Goal: Information Seeking & Learning: Learn about a topic

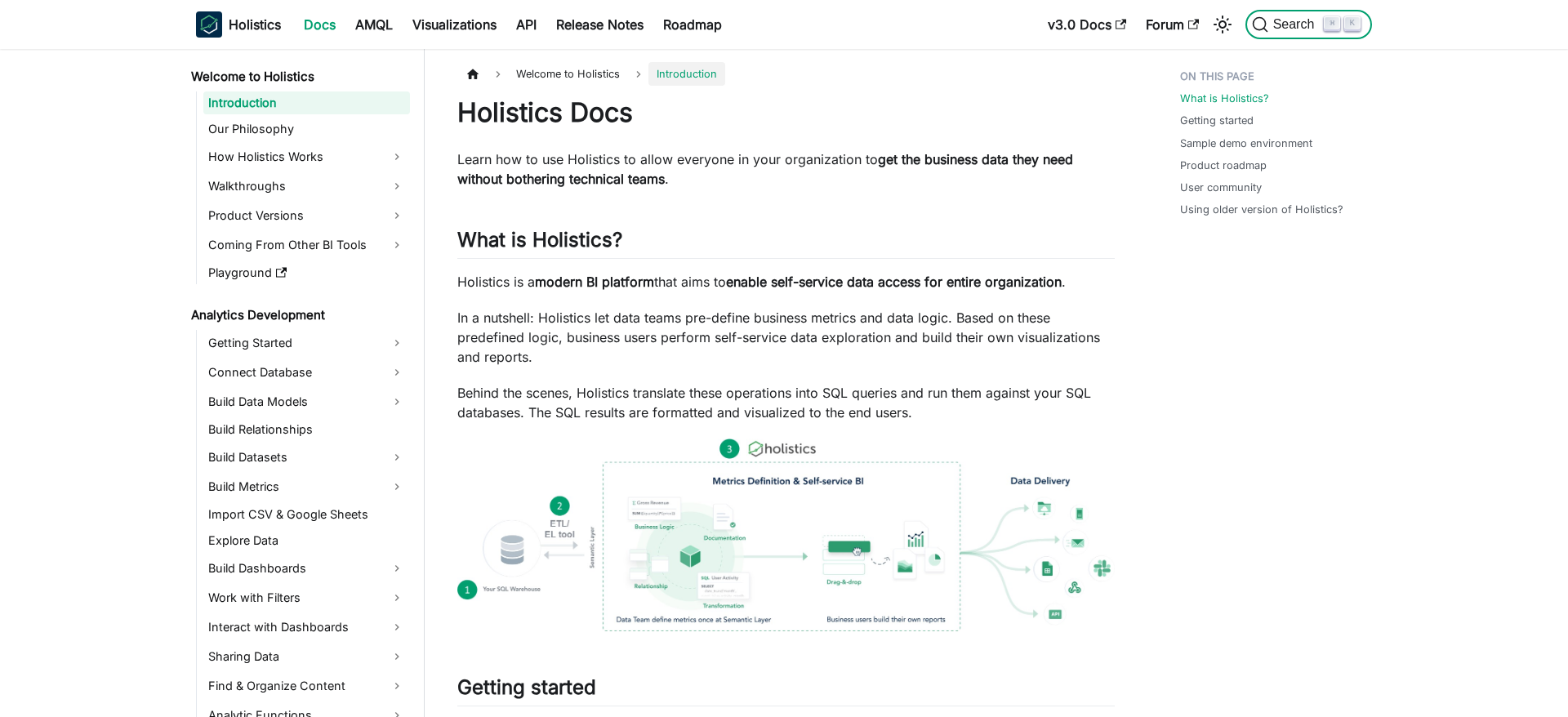
click at [1288, 23] on span "Search" at bounding box center [1296, 24] width 57 height 14
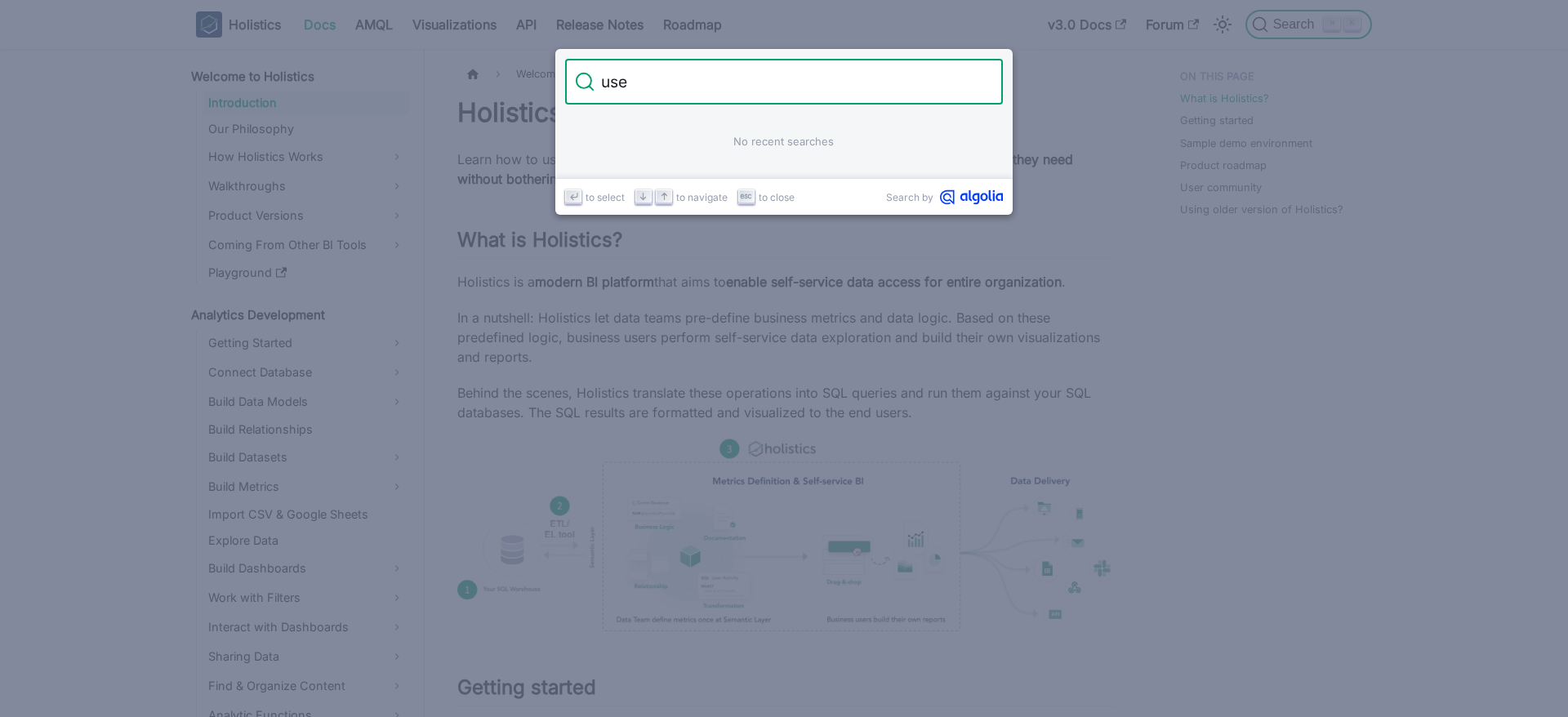
type input "user"
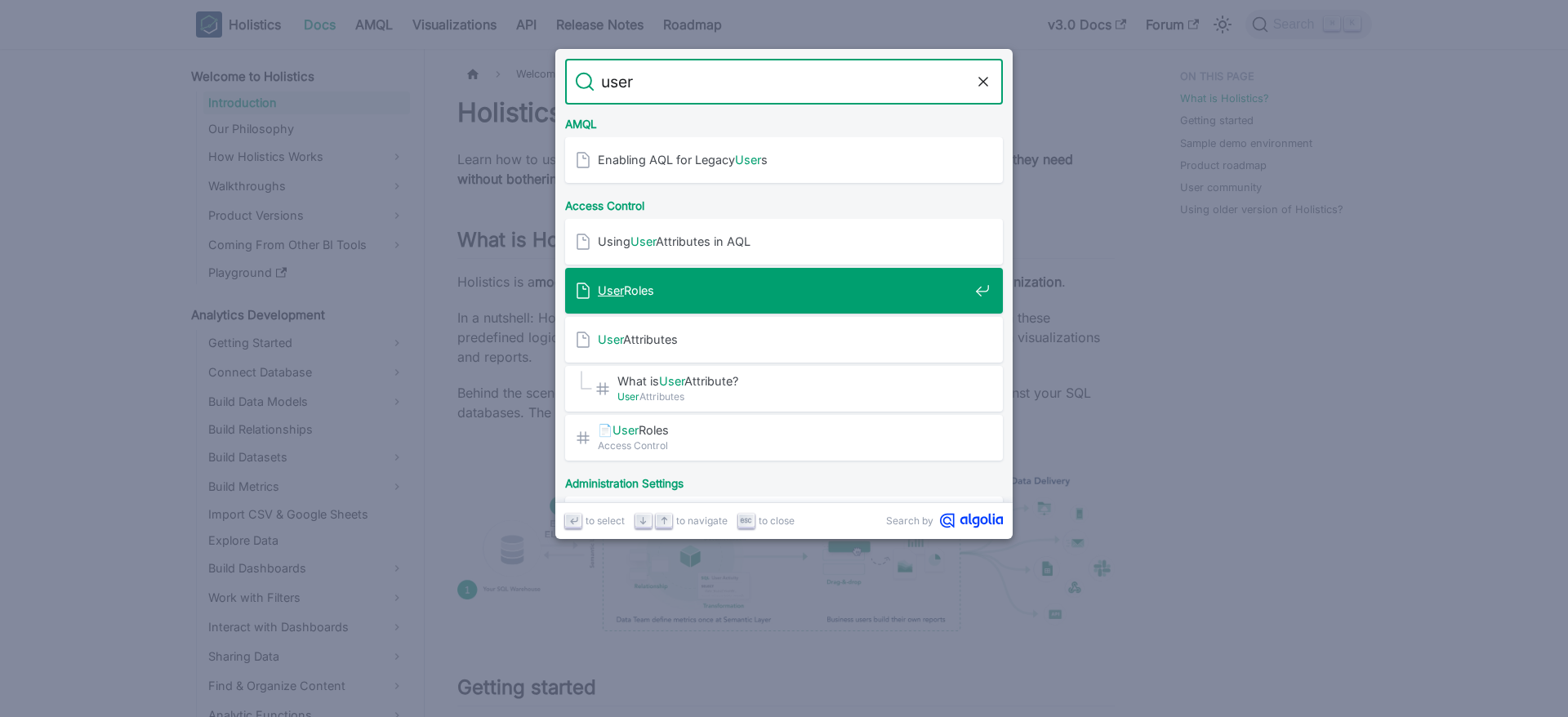
click at [829, 302] on div "User Roles" at bounding box center [788, 291] width 428 height 46
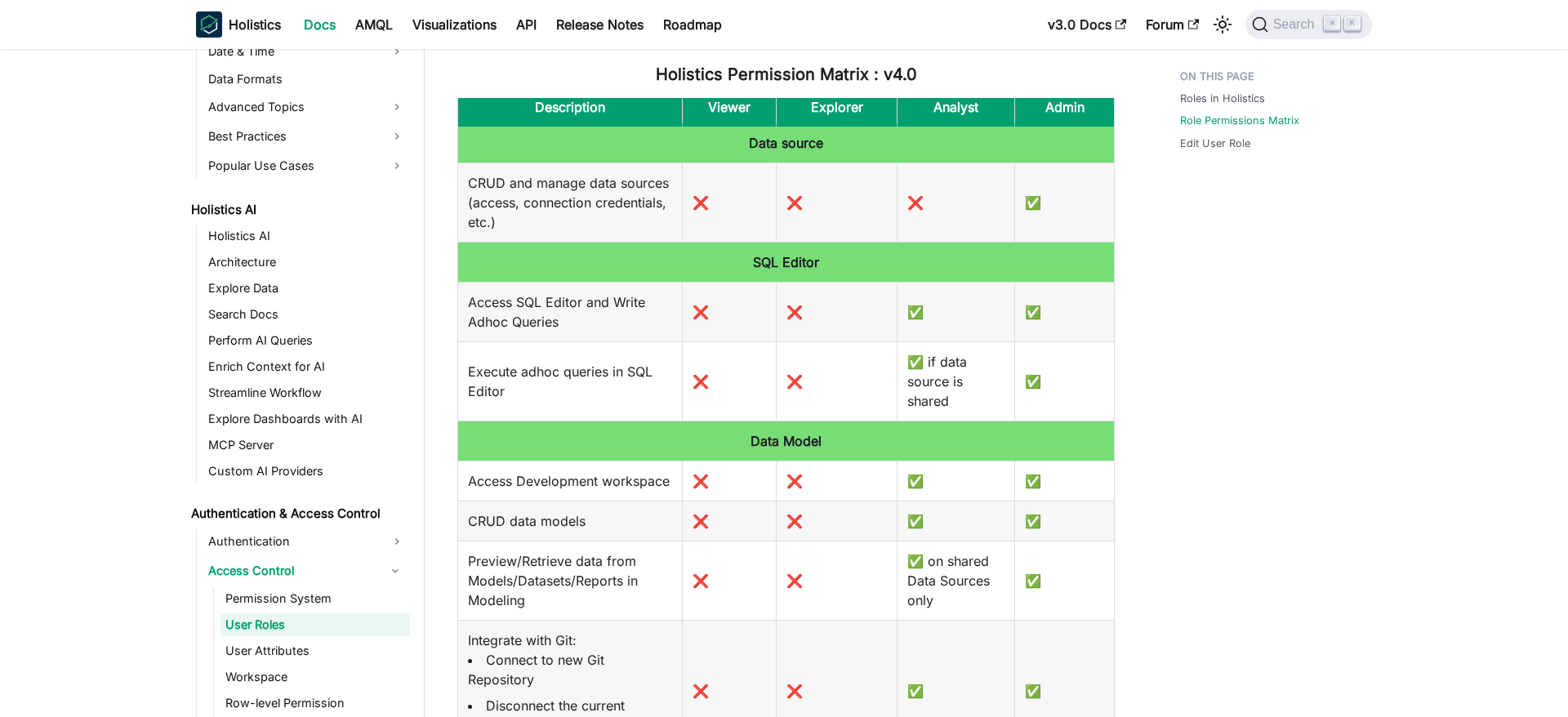
scroll to position [4, 0]
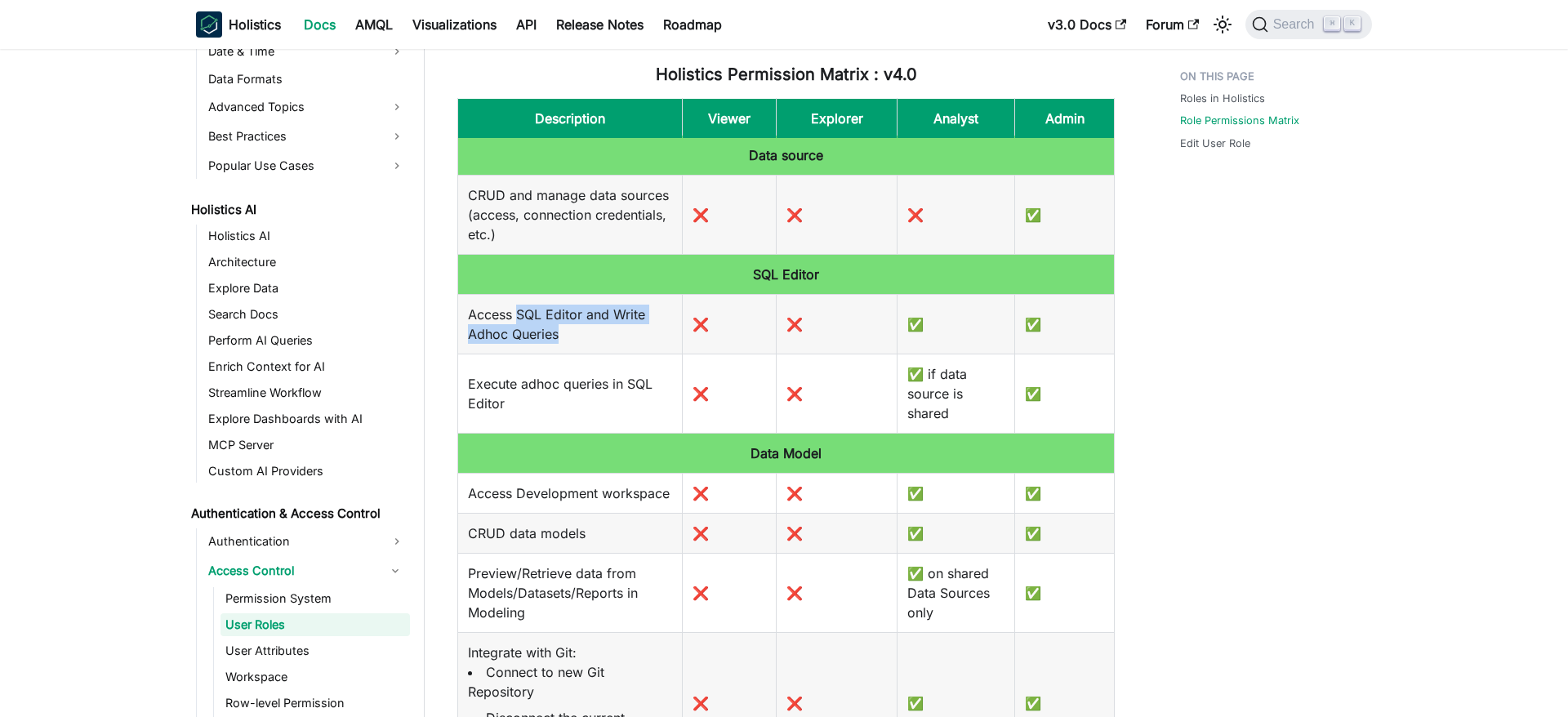
drag, startPoint x: 516, startPoint y: 314, endPoint x: 591, endPoint y: 346, distance: 81.5
click at [591, 346] on td "Access SQL Editor and Write Adhoc Queries" at bounding box center [570, 324] width 225 height 59
drag, startPoint x: 589, startPoint y: 335, endPoint x: 460, endPoint y: 313, distance: 130.9
click at [460, 313] on td "Access SQL Editor and Write Adhoc Queries" at bounding box center [570, 324] width 225 height 59
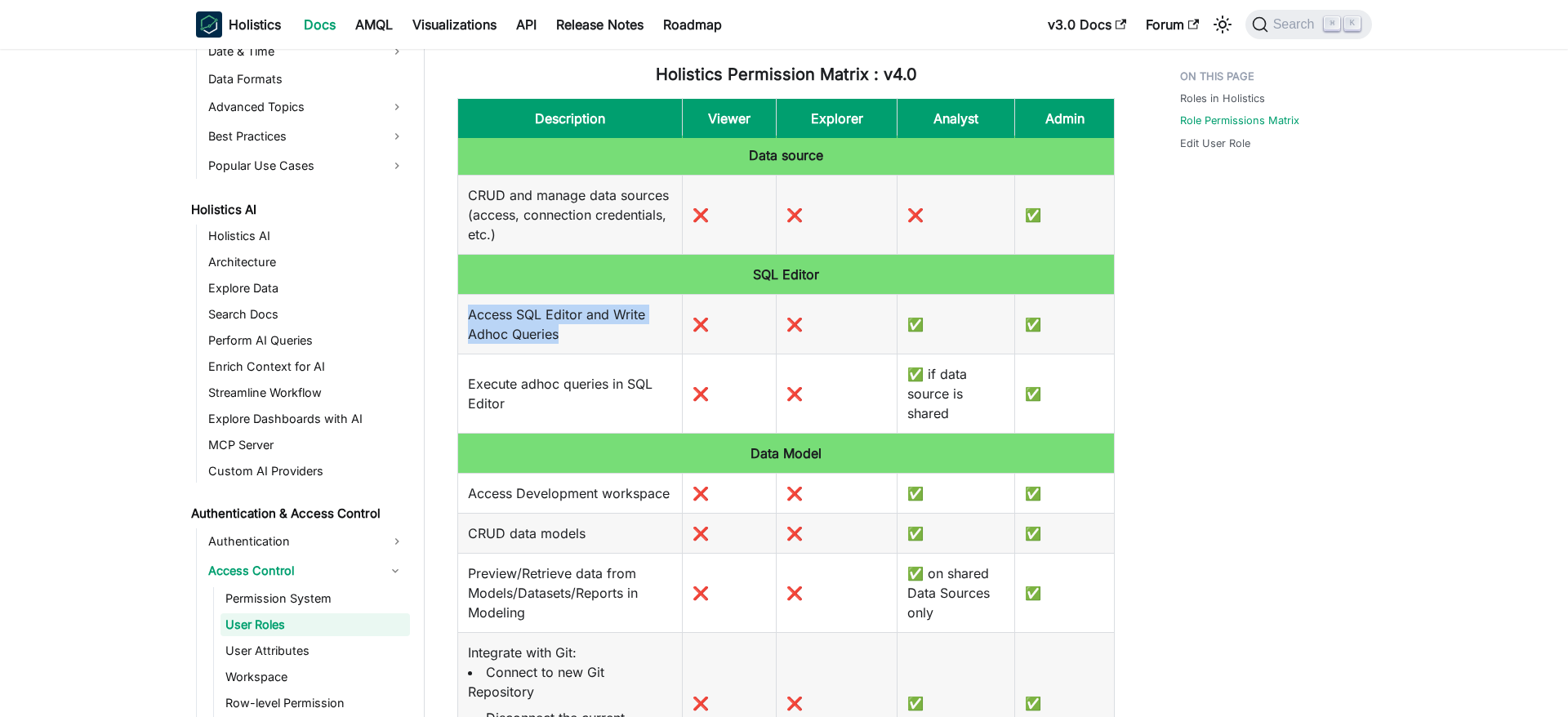
click at [460, 313] on td "Access SQL Editor and Write Adhoc Queries" at bounding box center [570, 324] width 225 height 59
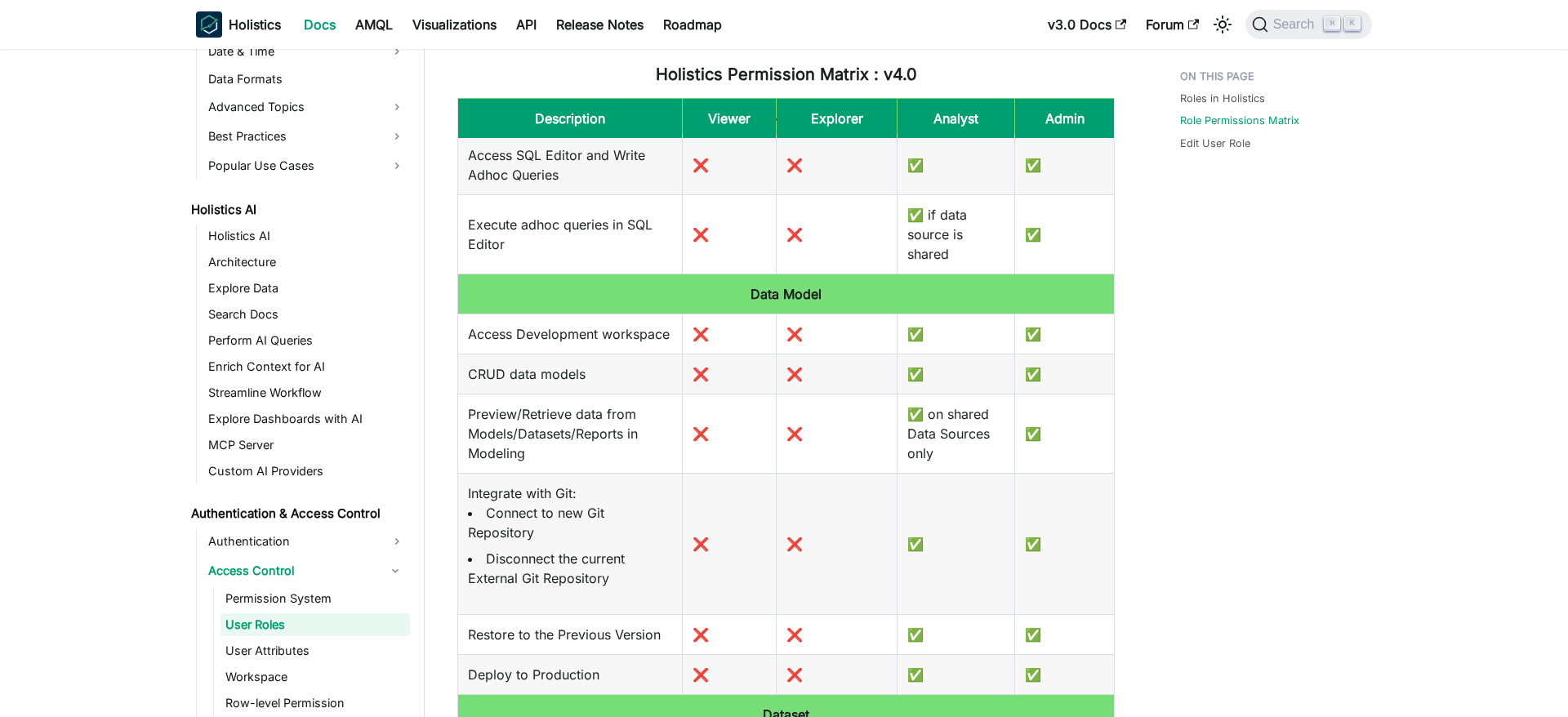
scroll to position [204, 0]
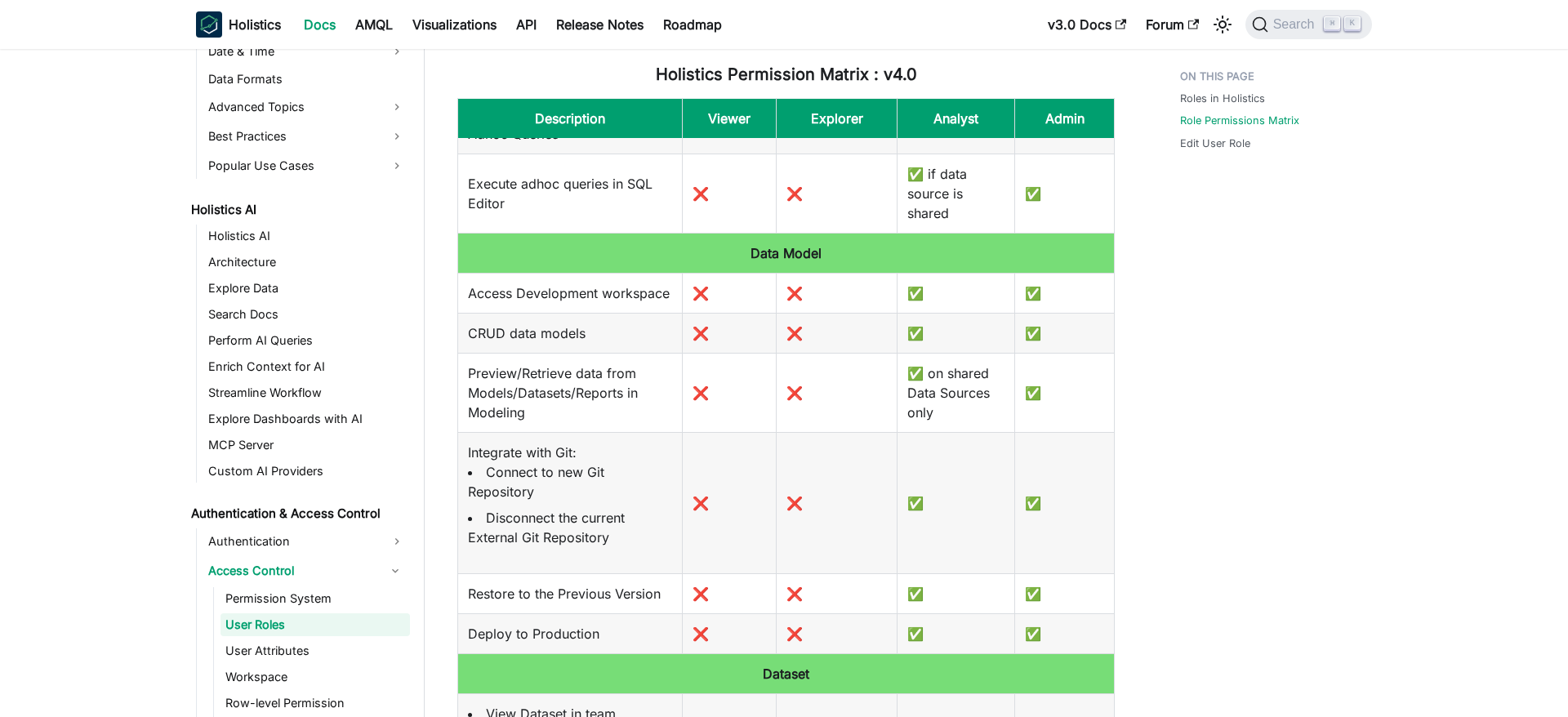
click at [581, 391] on td "Preview/Retrieve data from Models/Datasets/Reports in Modeling" at bounding box center [570, 392] width 225 height 79
drag, startPoint x: 538, startPoint y: 386, endPoint x: 541, endPoint y: 420, distance: 34.1
click at [541, 420] on td "Preview/Retrieve data from Models/Datasets/Reports in Modeling" at bounding box center [570, 392] width 225 height 79
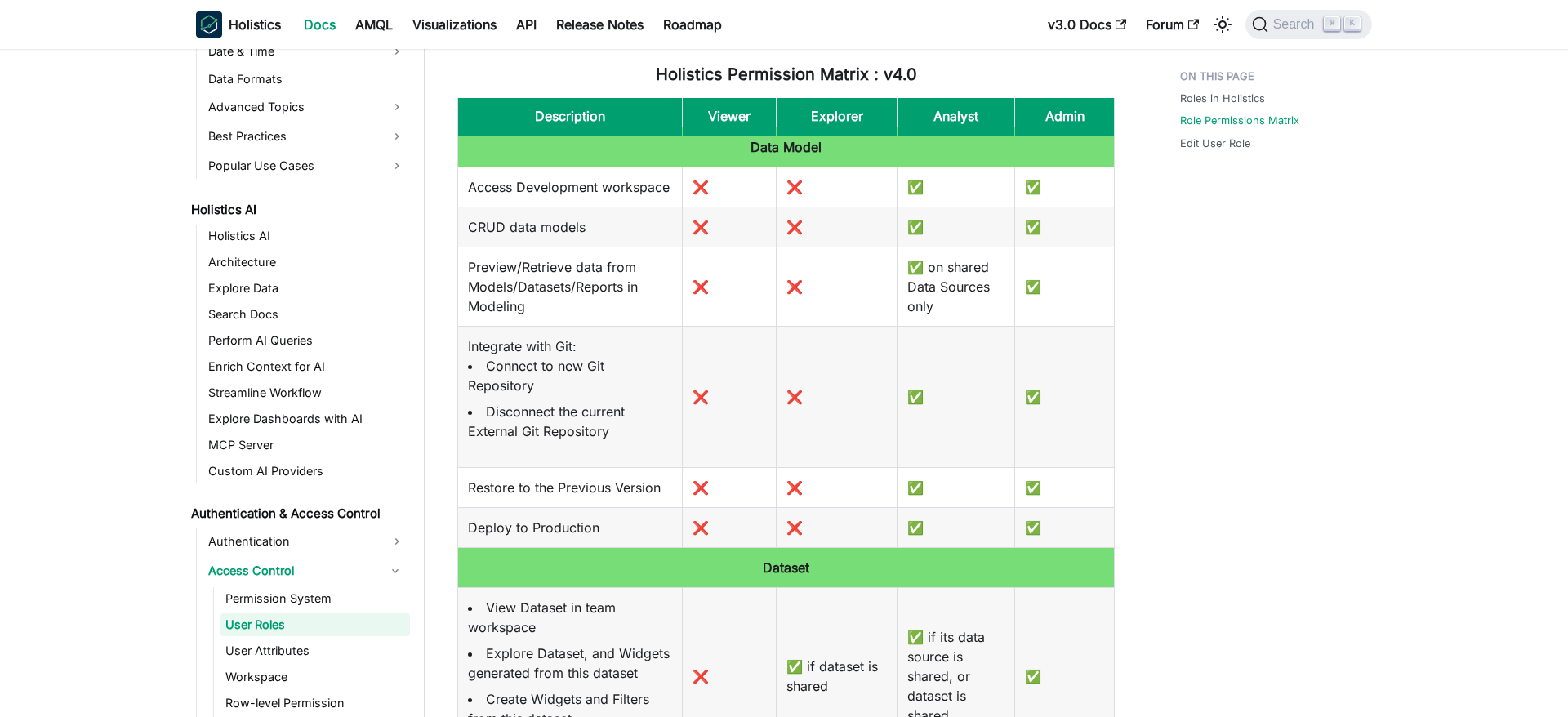
scroll to position [314, 0]
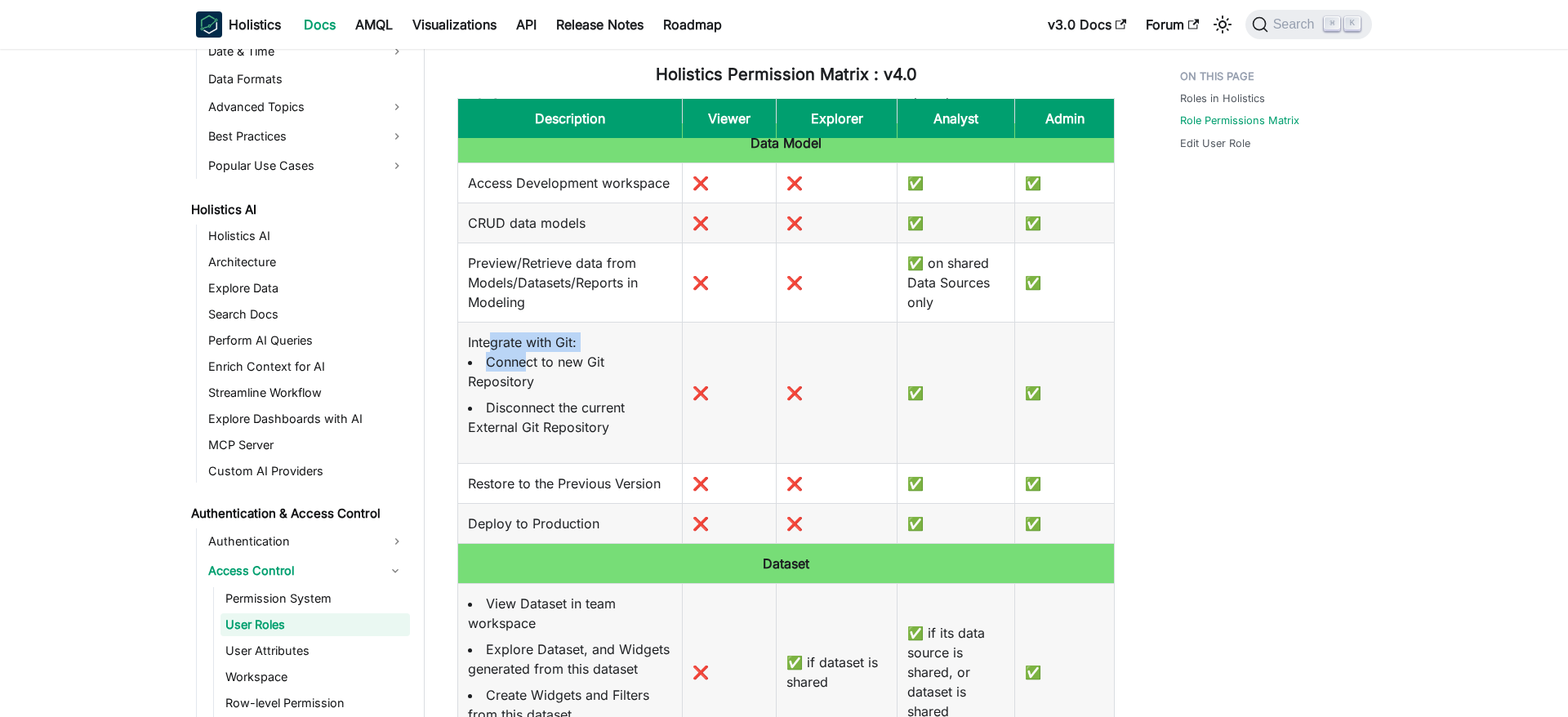
drag, startPoint x: 494, startPoint y: 346, endPoint x: 524, endPoint y: 362, distance: 34.0
click at [524, 362] on p "Integrate with Git: Connect to new Git Repository Disconnect the current Extern…" at bounding box center [570, 384] width 204 height 104
click at [574, 374] on li "Connect to new Git Repository" at bounding box center [570, 371] width 204 height 39
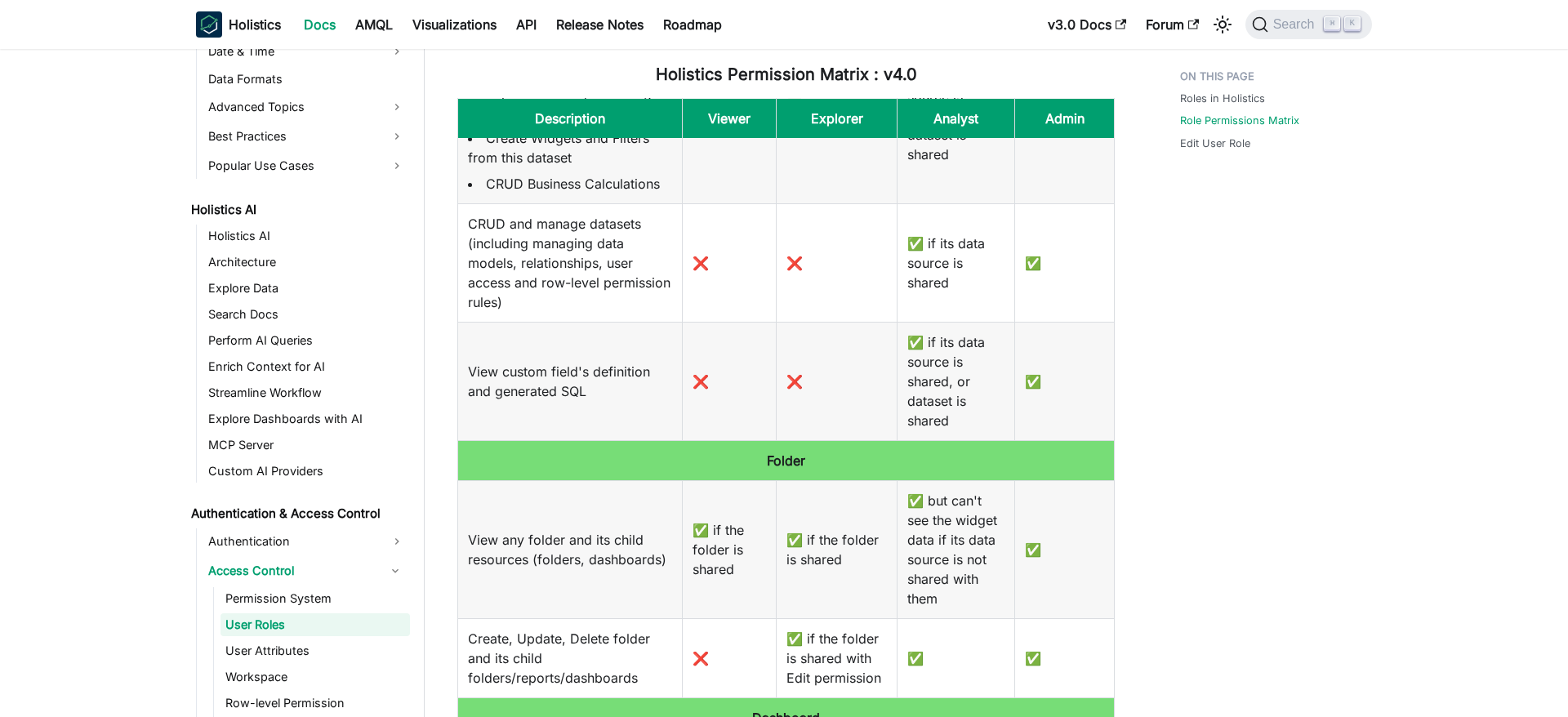
scroll to position [872, 0]
drag, startPoint x: 502, startPoint y: 377, endPoint x: 599, endPoint y: 392, distance: 98.2
click at [599, 392] on td "View custom field's definition and generated SQL" at bounding box center [570, 380] width 225 height 119
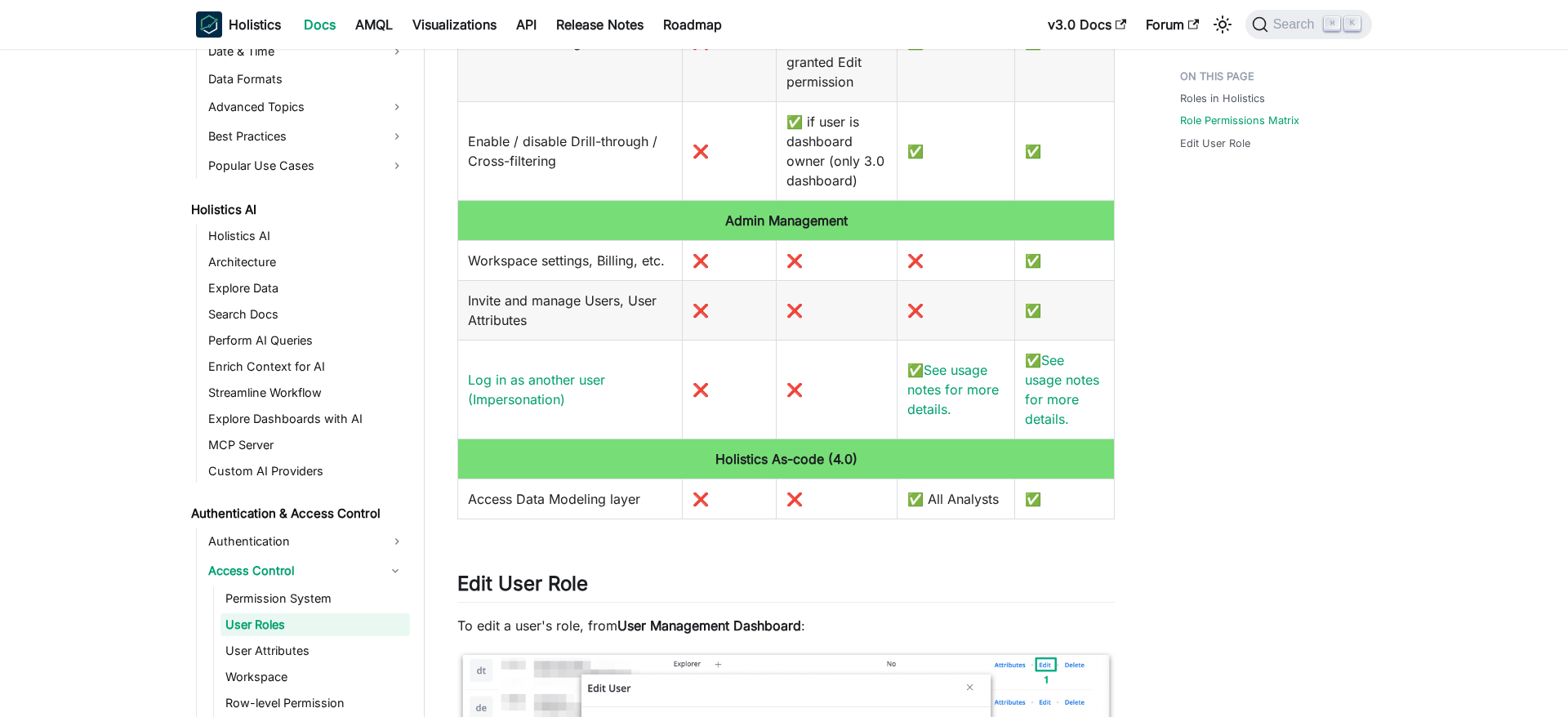
scroll to position [1096, 0]
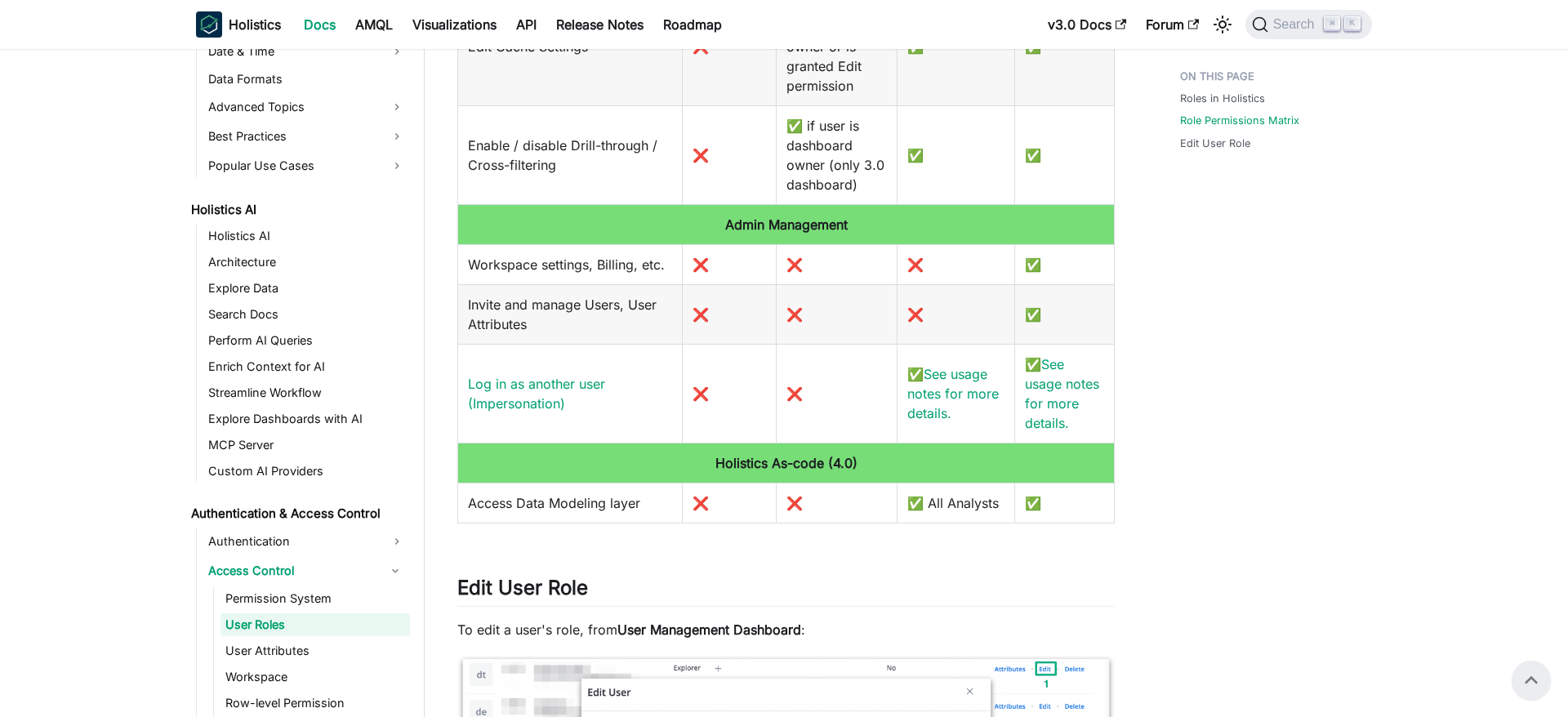
drag, startPoint x: 472, startPoint y: 505, endPoint x: 646, endPoint y: 502, distance: 174.0
click at [646, 502] on td "Access Data Modeling layer" at bounding box center [570, 503] width 225 height 40
drag, startPoint x: 1001, startPoint y: 504, endPoint x: 904, endPoint y: 504, distance: 97.0
click at [904, 504] on td "✅ All Analysts" at bounding box center [956, 503] width 118 height 40
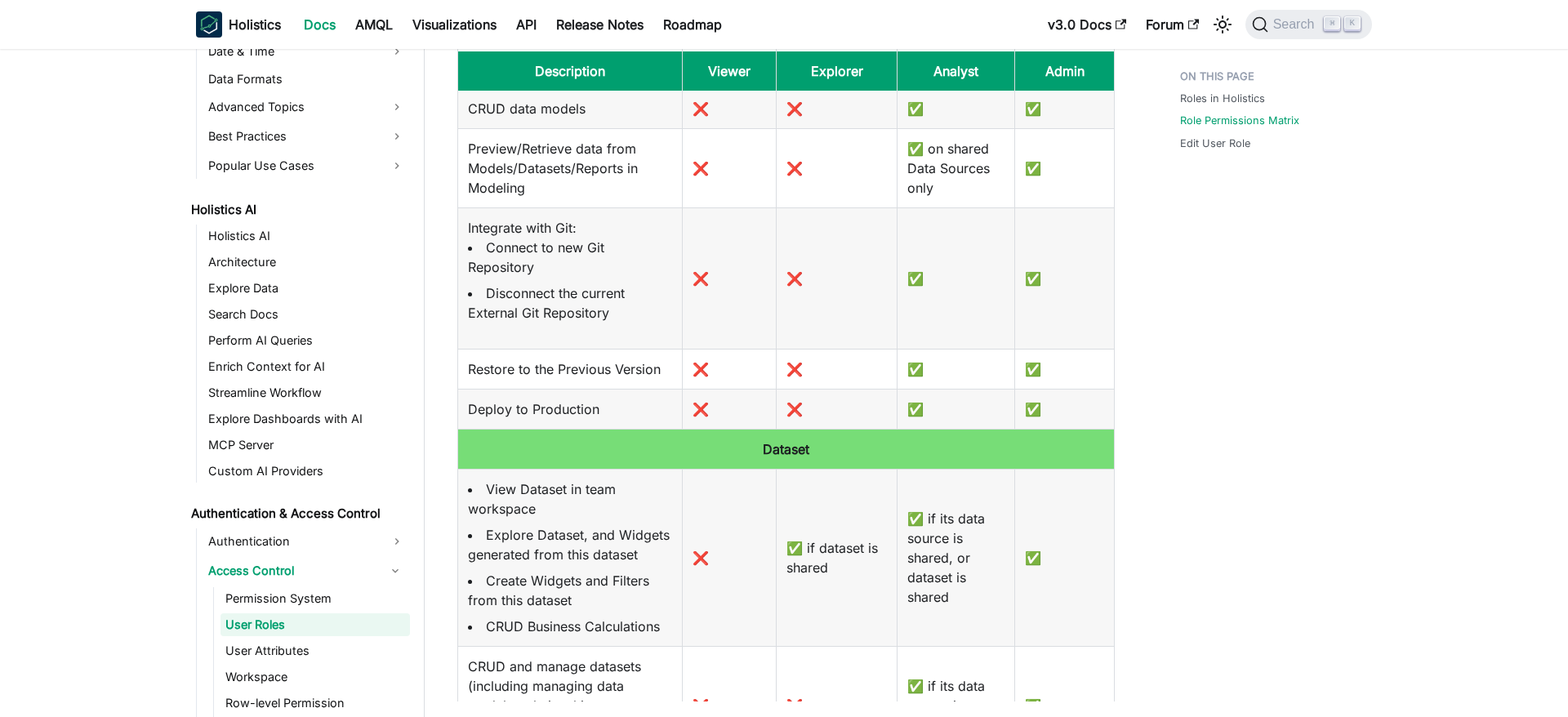
scroll to position [0, 0]
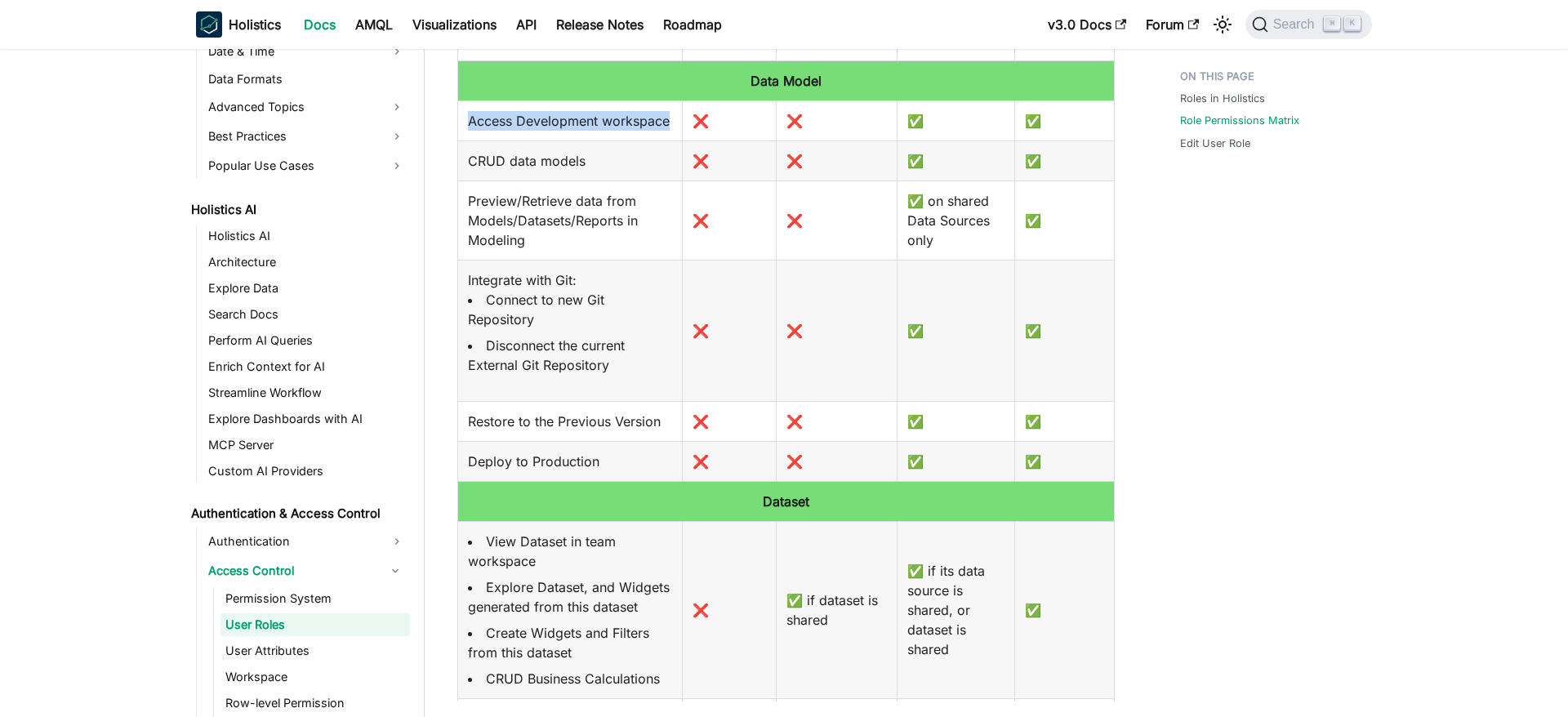
drag, startPoint x: 674, startPoint y: 122, endPoint x: 469, endPoint y: 128, distance: 205.1
click at [469, 128] on td "Access Development workspace" at bounding box center [570, 121] width 225 height 40
click at [585, 124] on td "Access Development workspace" at bounding box center [570, 121] width 225 height 40
